Goal: Information Seeking & Learning: Learn about a topic

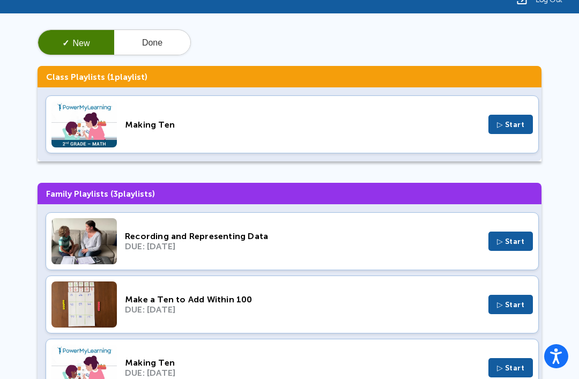
click at [449, 238] on div "Recording and Representing Data" at bounding box center [303, 236] width 356 height 10
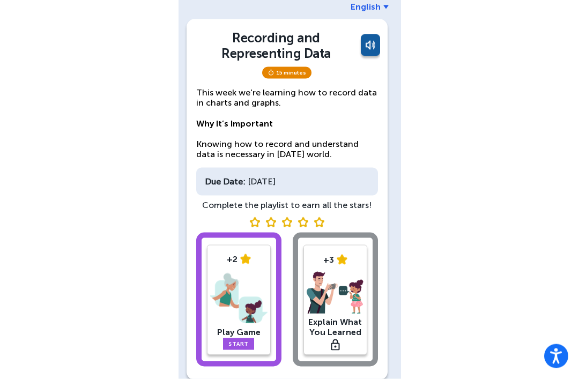
scroll to position [53, 0]
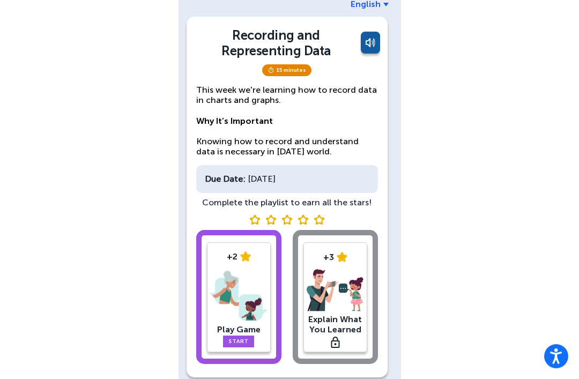
click at [237, 336] on link "Start" at bounding box center [238, 342] width 31 height 12
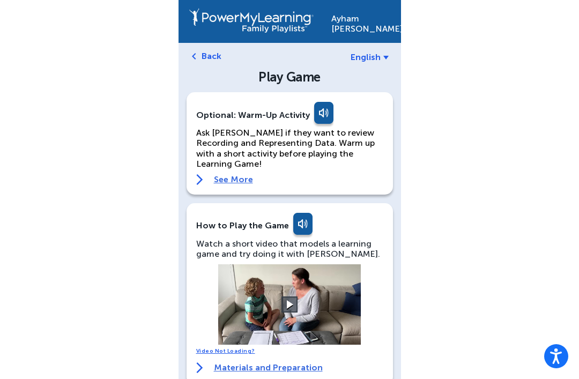
click at [296, 297] on button at bounding box center [290, 305] width 16 height 16
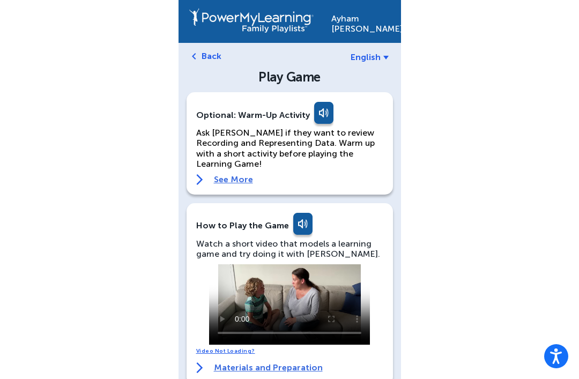
click at [310, 295] on video at bounding box center [289, 304] width 161 height 80
click at [237, 264] on video at bounding box center [289, 304] width 161 height 80
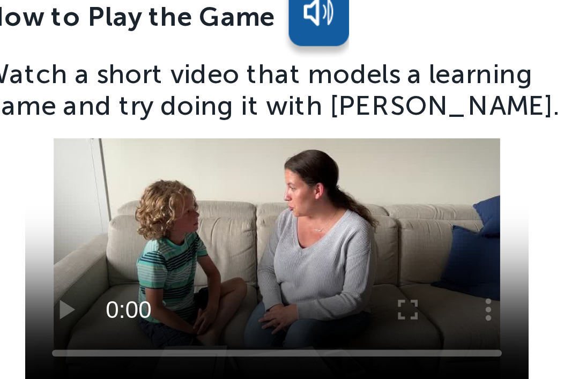
click at [196, 230] on div "Watch a short video that models a learning game and try doing it with Ayham." at bounding box center [289, 240] width 187 height 20
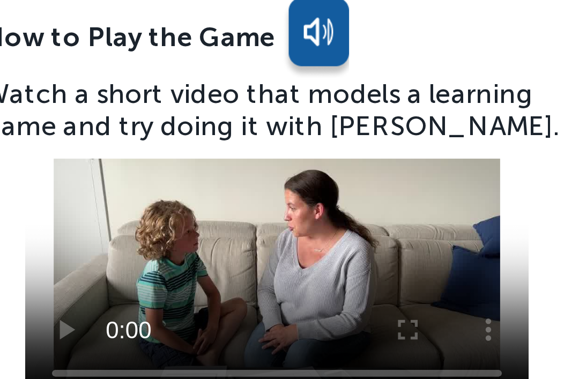
click at [209, 256] on video at bounding box center [289, 296] width 161 height 80
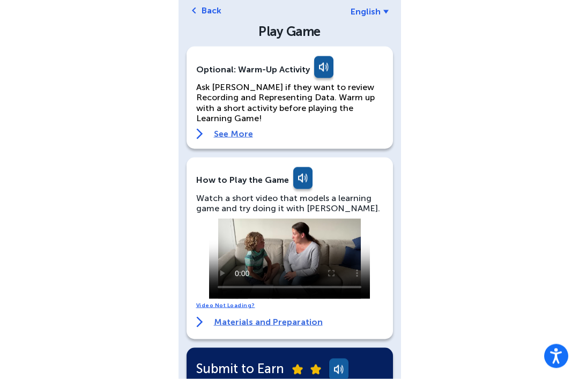
scroll to position [46, 0]
click at [218, 111] on p "Ask Ayham if they want to review Recording and Representing Data. Warm up with …" at bounding box center [289, 102] width 187 height 41
click at [224, 128] on link "See More" at bounding box center [289, 133] width 187 height 11
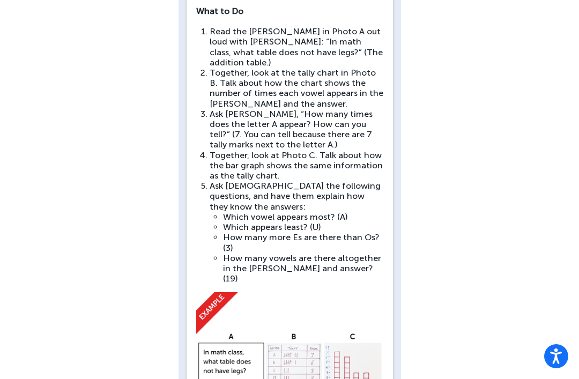
scroll to position [220, 0]
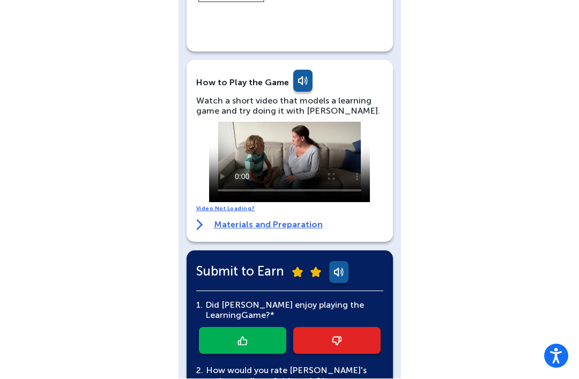
click at [287, 220] on link "Materials and Preparation" at bounding box center [259, 225] width 127 height 11
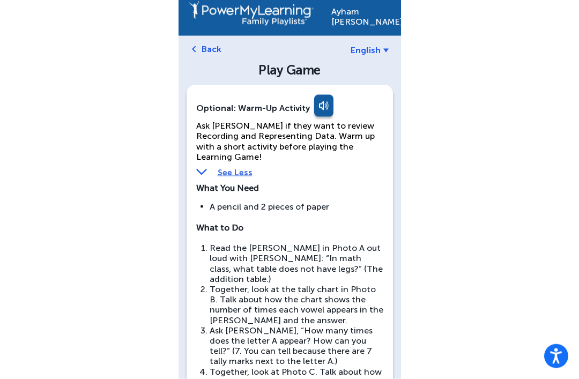
scroll to position [0, 0]
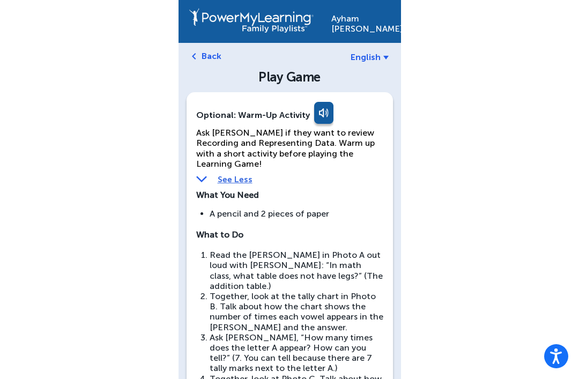
click at [186, 41] on div "Ayham Soliman" at bounding box center [290, 21] width 223 height 43
click at [202, 53] on link "Back" at bounding box center [212, 56] width 20 height 10
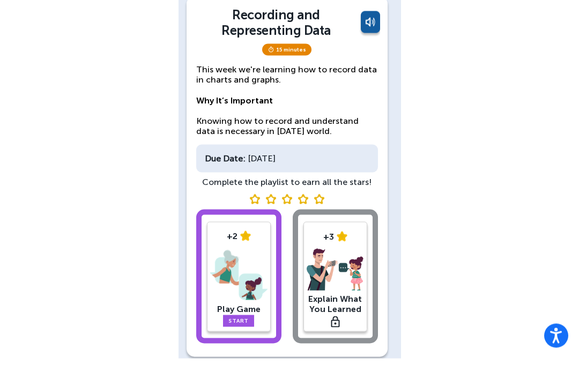
scroll to position [53, 0]
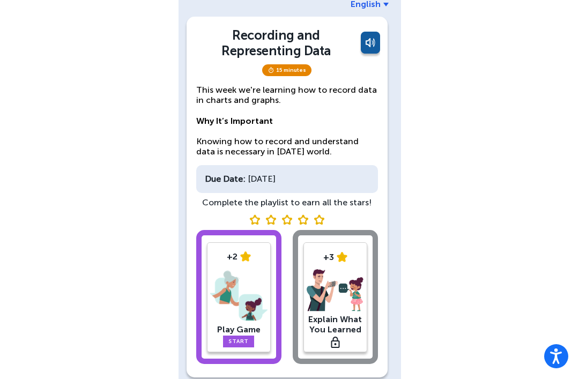
click at [239, 340] on link "Start" at bounding box center [238, 342] width 31 height 12
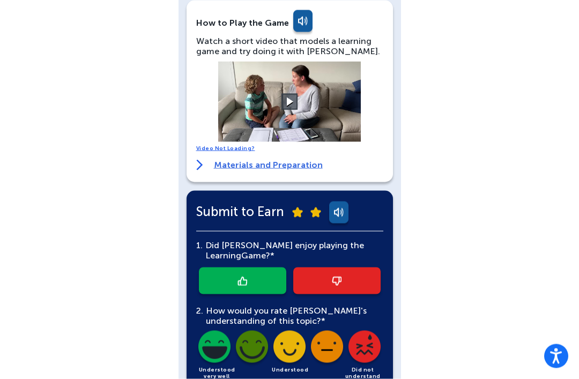
scroll to position [311, 0]
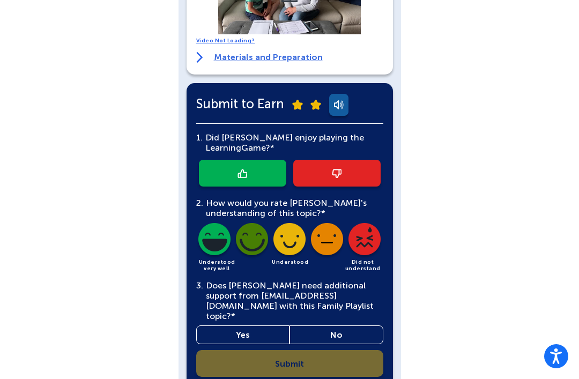
click at [344, 351] on div "1. Did Ayham enjoy playing the Learning Game?* 2. How would you rate Ayham's un…" at bounding box center [289, 251] width 187 height 254
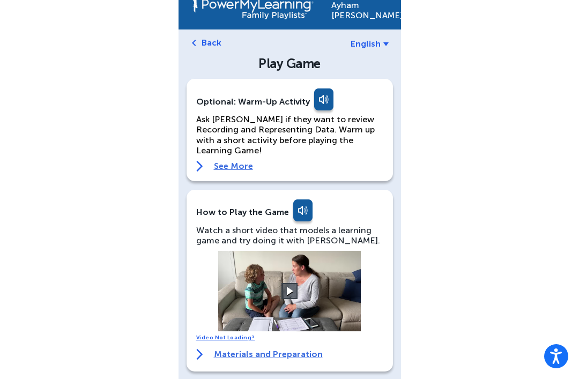
scroll to position [0, 0]
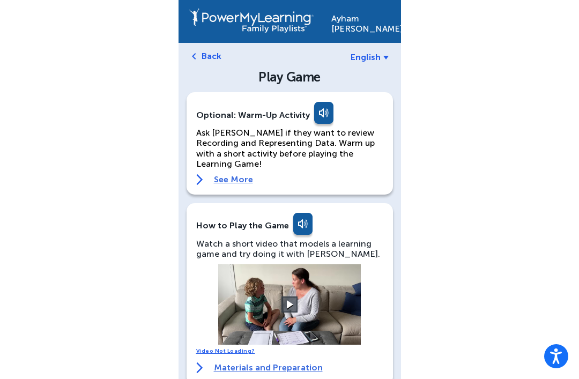
click at [226, 174] on link "See More" at bounding box center [289, 179] width 187 height 11
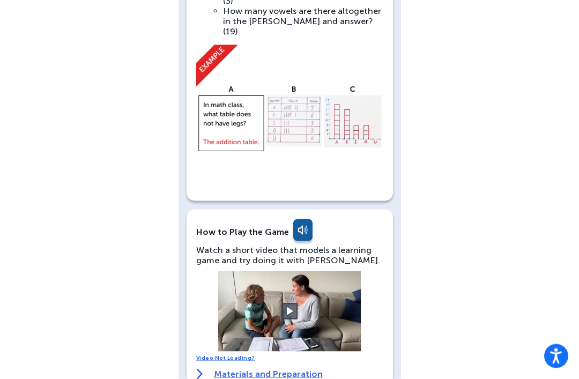
scroll to position [484, 0]
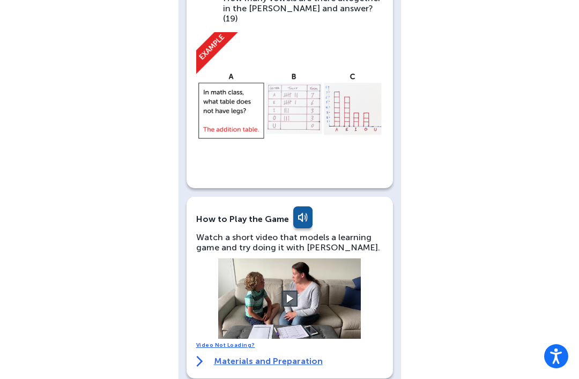
click at [349, 71] on img at bounding box center [289, 105] width 187 height 146
click at [306, 69] on img at bounding box center [289, 105] width 187 height 146
click at [236, 84] on img at bounding box center [289, 106] width 187 height 146
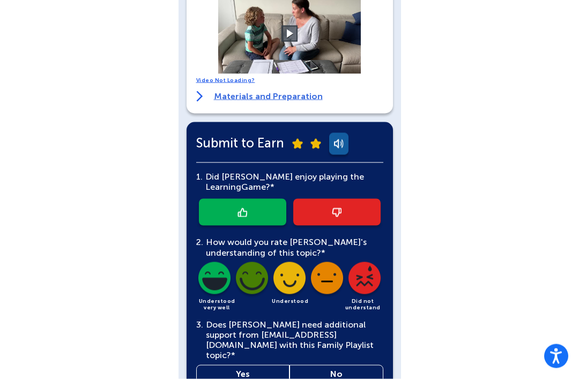
scroll to position [747, 0]
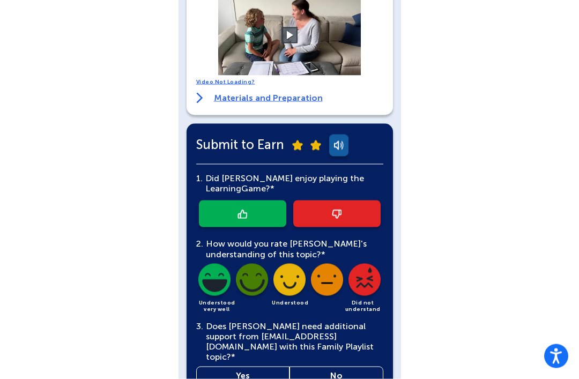
click at [272, 93] on link "Materials and Preparation" at bounding box center [259, 98] width 127 height 11
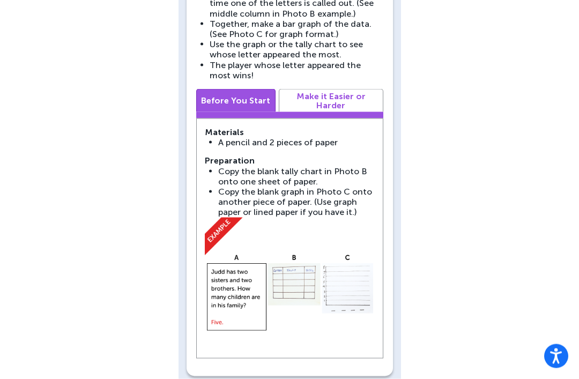
scroll to position [1025, 0]
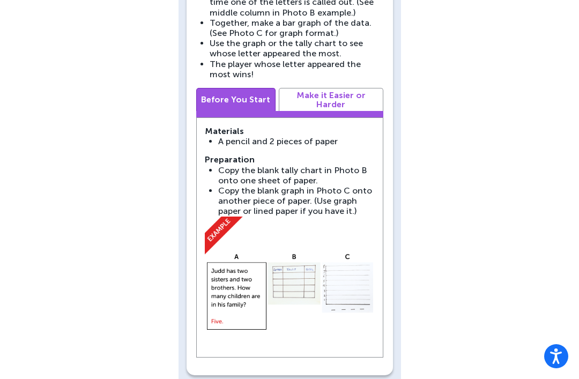
click at [348, 88] on link "Make it Easier or Harder" at bounding box center [331, 99] width 105 height 23
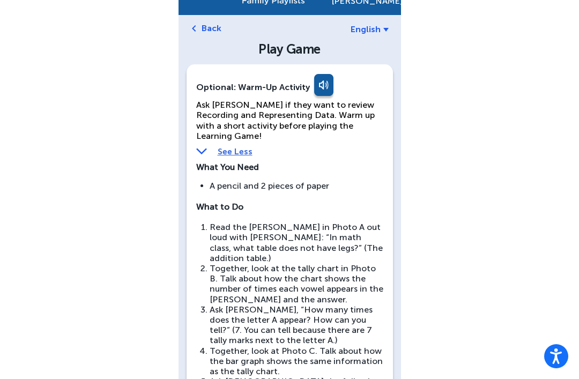
scroll to position [0, 0]
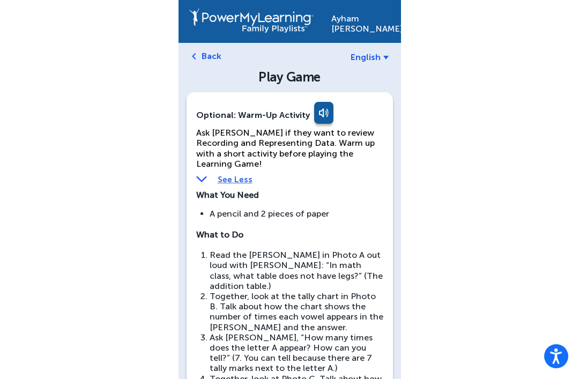
click at [204, 57] on link "Back" at bounding box center [212, 56] width 20 height 10
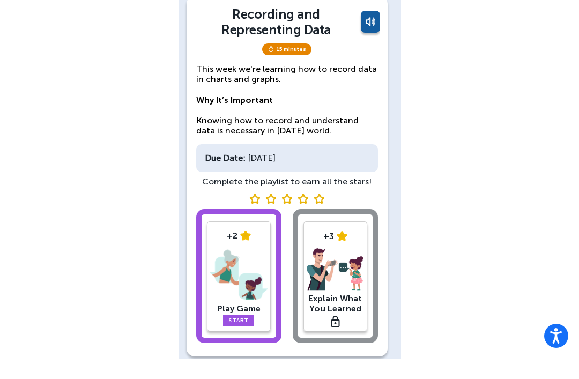
scroll to position [53, 0]
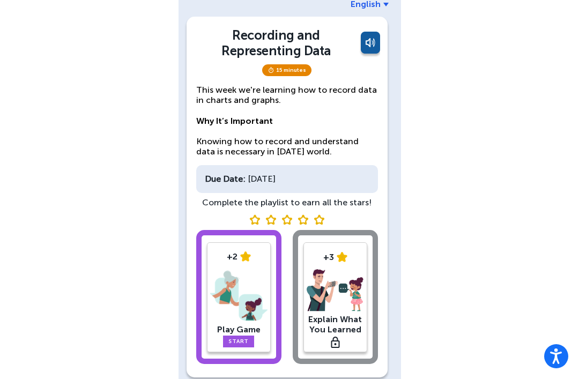
click at [356, 247] on div "+2 Play Game Start +3 Explain What You Learned" at bounding box center [287, 299] width 182 height 138
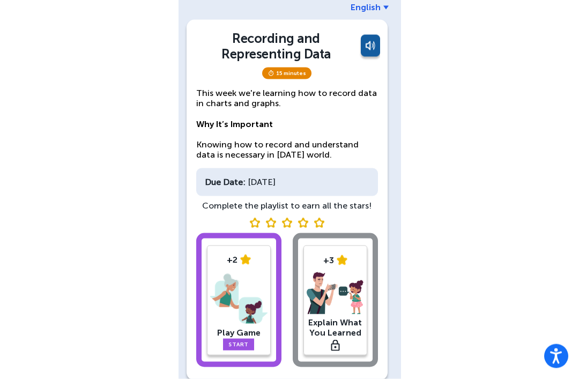
scroll to position [50, 0]
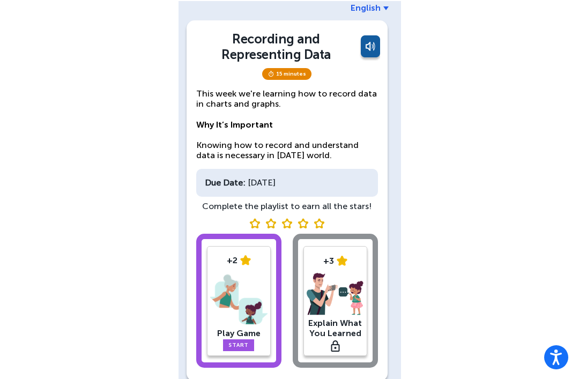
click at [334, 330] on div "+2 Play Game Start +3 Explain What You Learned" at bounding box center [287, 302] width 182 height 138
click at [238, 358] on div "+2 Play Game Start" at bounding box center [238, 300] width 85 height 134
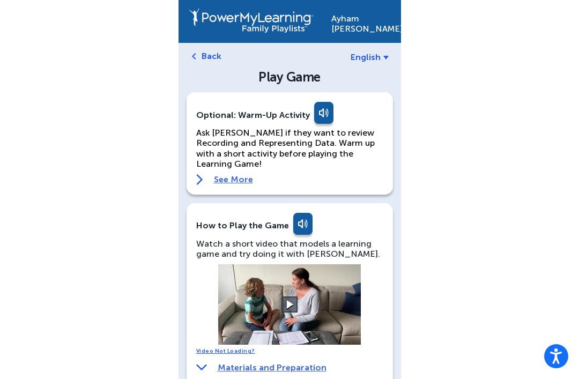
click at [286, 297] on button at bounding box center [290, 305] width 16 height 16
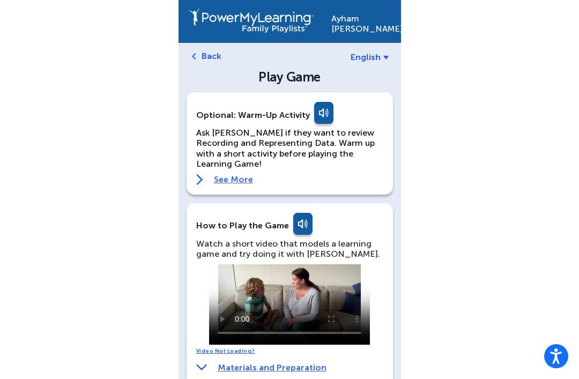
click at [218, 264] on video at bounding box center [289, 304] width 161 height 80
click at [294, 285] on video at bounding box center [289, 304] width 161 height 80
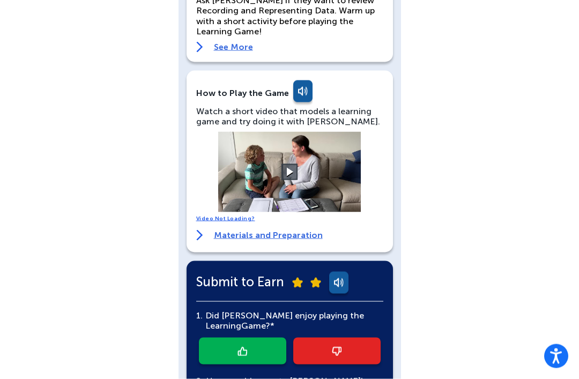
scroll to position [133, 0]
click at [292, 164] on button at bounding box center [290, 172] width 16 height 16
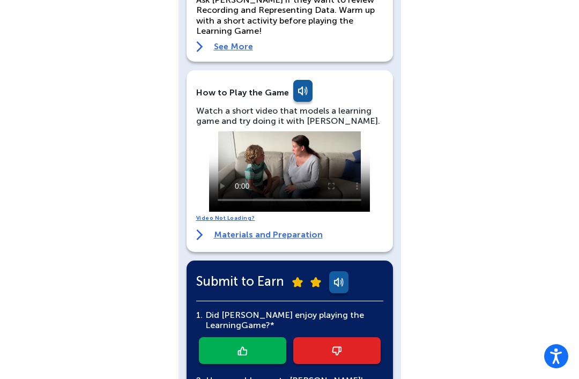
scroll to position [143, 0]
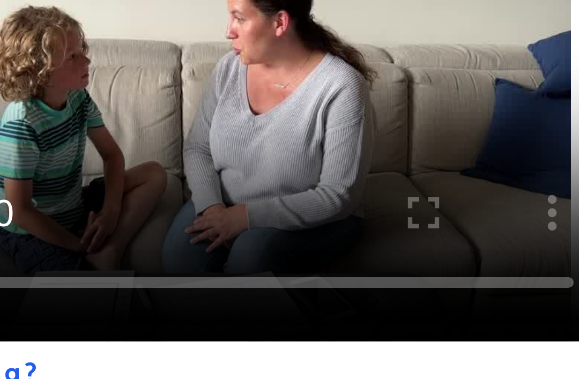
click at [209, 121] on video at bounding box center [289, 161] width 161 height 80
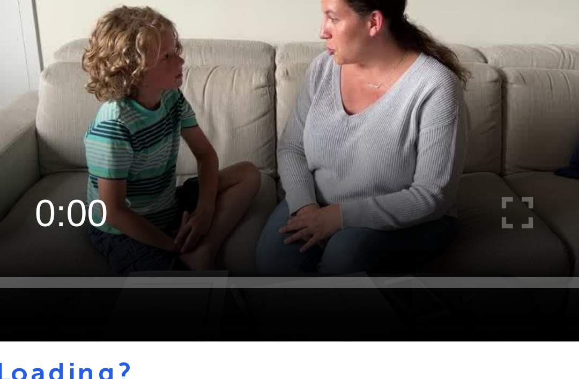
click at [209, 121] on video at bounding box center [289, 161] width 161 height 80
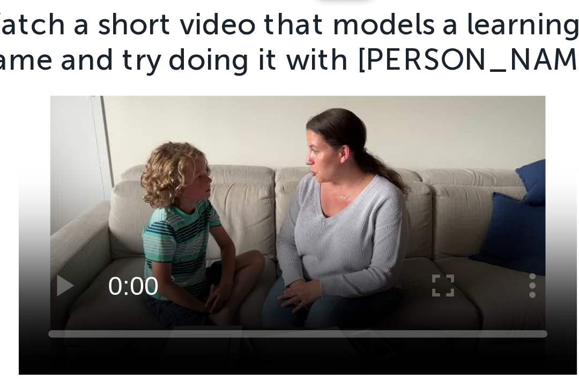
click at [209, 121] on video at bounding box center [289, 161] width 161 height 80
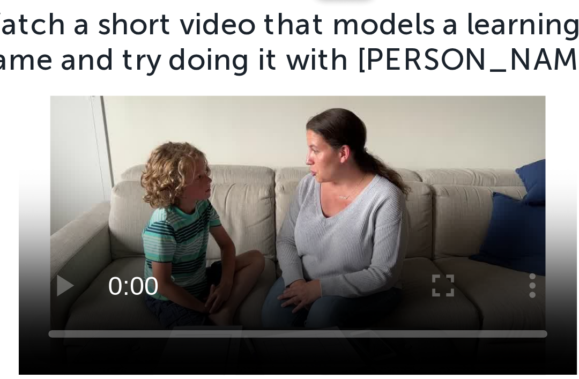
click at [209, 121] on video at bounding box center [289, 161] width 161 height 80
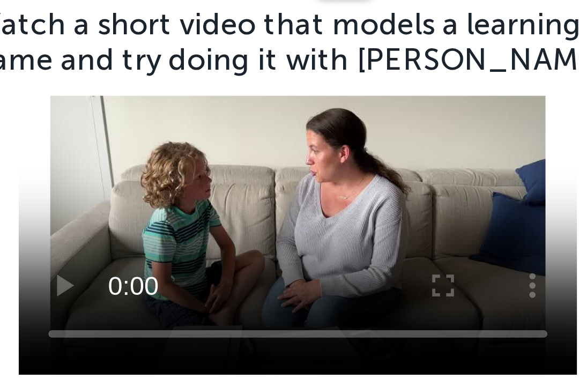
click at [209, 121] on video at bounding box center [289, 161] width 161 height 80
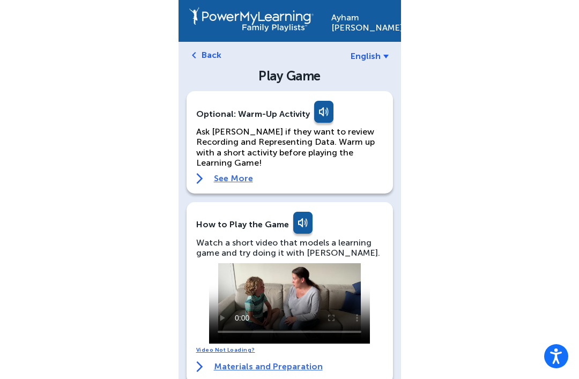
scroll to position [0, 0]
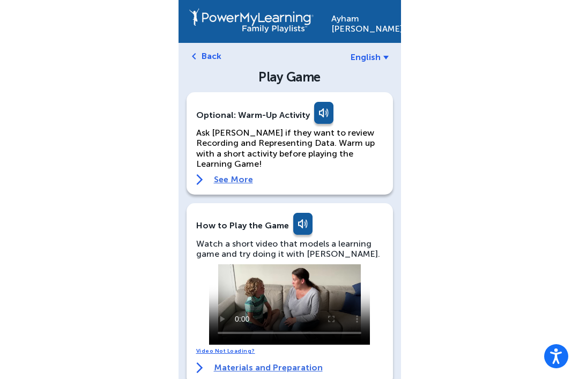
click at [236, 160] on div "Ask Ayham if they want to review Recording and Representing Data. Warm up with …" at bounding box center [289, 156] width 187 height 57
click at [229, 174] on link "See More" at bounding box center [289, 179] width 187 height 11
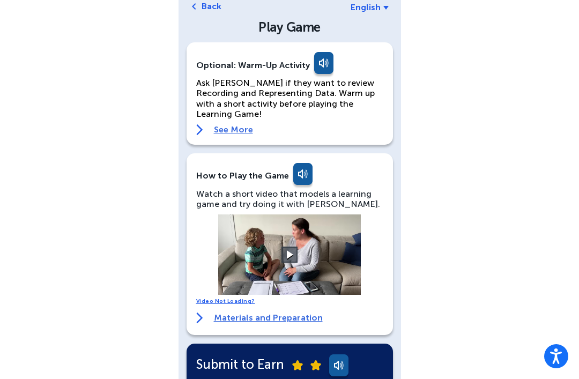
click at [220, 124] on link "See More" at bounding box center [289, 129] width 187 height 11
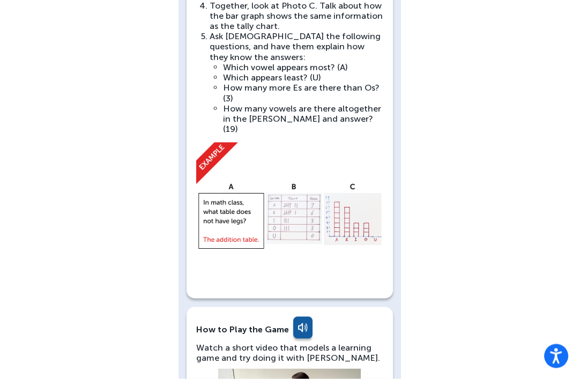
scroll to position [374, 0]
click at [291, 193] on img at bounding box center [289, 215] width 187 height 146
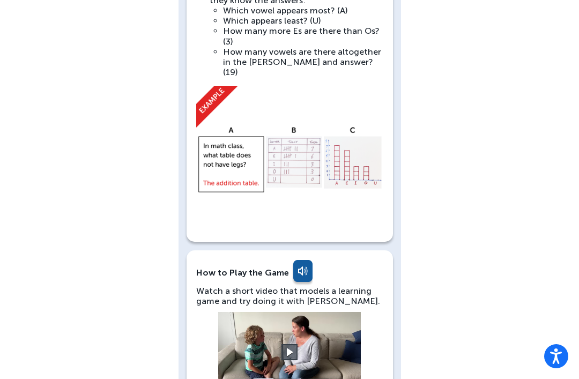
scroll to position [428, 0]
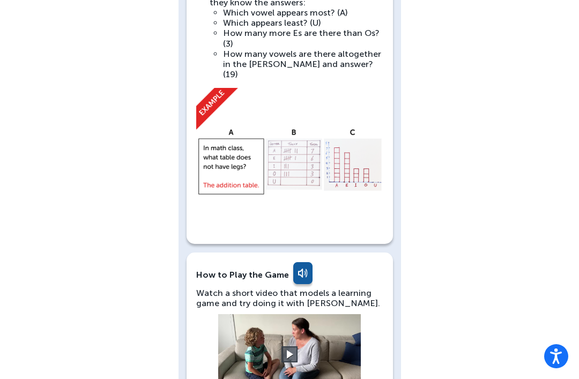
click at [13, 62] on div "Ayham Soliman English Back Play Game Optional: Warm-Up Activity Ask Ayham if th…" at bounding box center [289, 184] width 579 height 1224
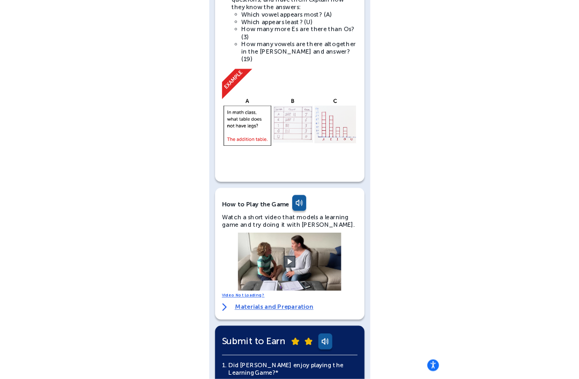
scroll to position [493, 0]
